Goal: Obtain resource: Obtain resource

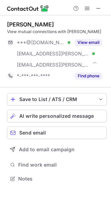
scroll to position [175, 111]
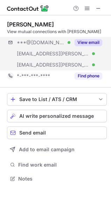
click at [93, 43] on button "View email" at bounding box center [88, 42] width 28 height 7
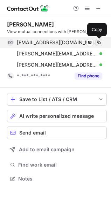
click at [98, 41] on span at bounding box center [99, 43] width 6 height 6
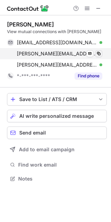
click at [99, 55] on span at bounding box center [99, 54] width 6 height 6
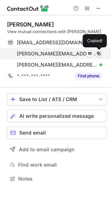
click at [99, 55] on span at bounding box center [99, 54] width 6 height 6
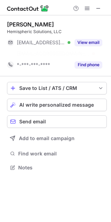
scroll to position [152, 111]
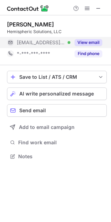
click at [90, 44] on button "View email" at bounding box center [88, 42] width 28 height 7
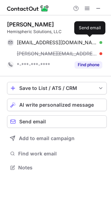
scroll to position [163, 111]
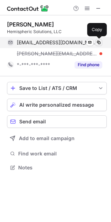
click at [98, 43] on span at bounding box center [99, 43] width 6 height 6
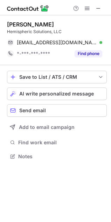
scroll to position [152, 111]
